Goal: Transaction & Acquisition: Purchase product/service

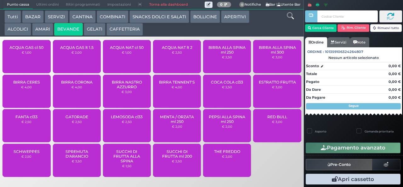
click at [54, 23] on button "BEVANDE" at bounding box center [68, 29] width 28 height 13
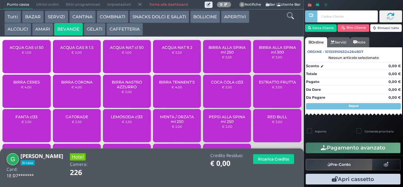
click at [14, 30] on button "ALCOLICI" at bounding box center [17, 29] width 27 height 13
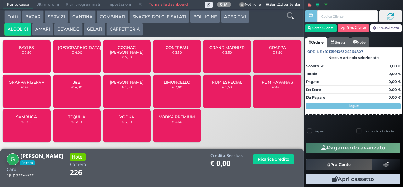
click at [272, 84] on span "RUM HAVANA 3" at bounding box center [276, 82] width 31 height 5
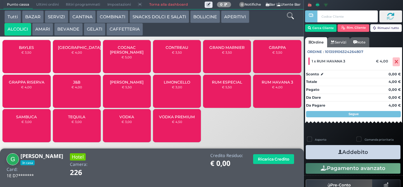
click at [327, 148] on button "Addebito" at bounding box center [352, 152] width 95 height 14
